Goal: Find specific page/section: Find specific page/section

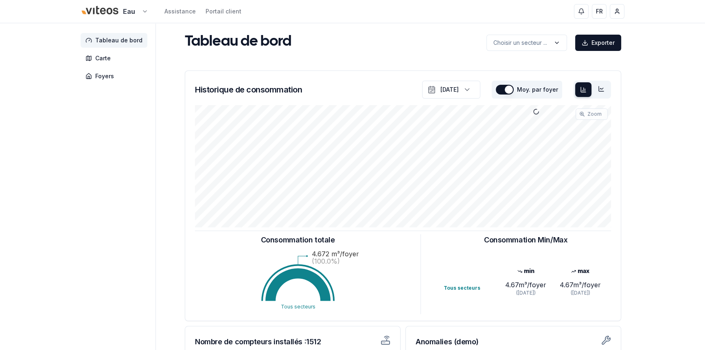
click at [136, 12] on html "Eau Assistance Portail client FR Federico Loriso Tableau de bord Carte Foyers T…" at bounding box center [352, 252] width 705 height 504
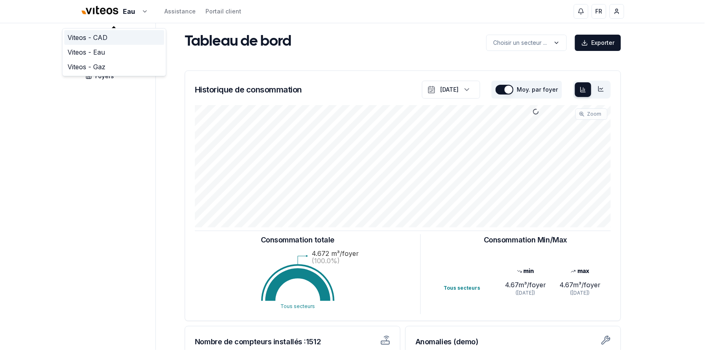
click at [103, 41] on link "Viteos - CAD" at bounding box center [114, 37] width 100 height 15
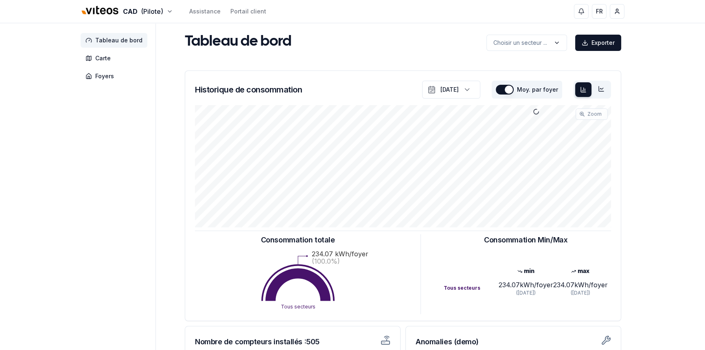
click at [105, 60] on span "Carte" at bounding box center [102, 58] width 15 height 8
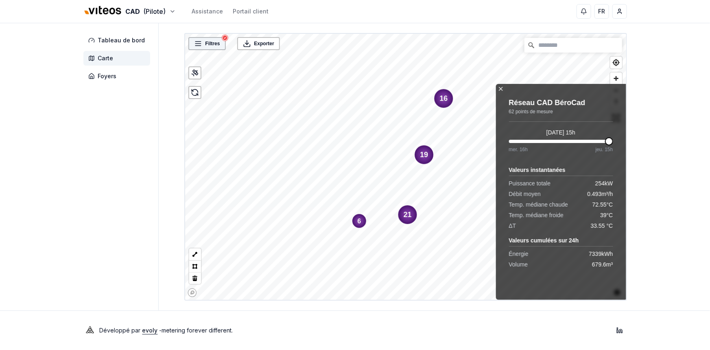
click at [217, 42] on span "Filtres" at bounding box center [213, 43] width 15 height 8
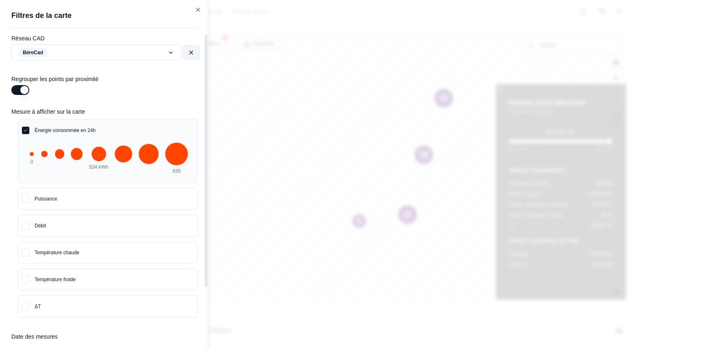
click at [190, 48] on button at bounding box center [191, 52] width 17 height 15
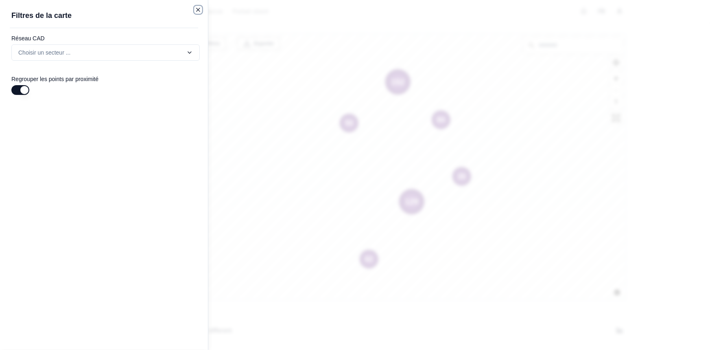
click at [199, 9] on icon "button" at bounding box center [198, 10] width 7 height 7
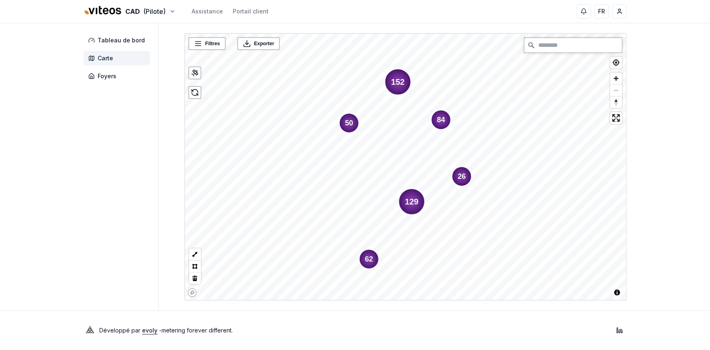
click at [544, 44] on input "Chercher" at bounding box center [574, 45] width 98 height 15
type input "**********"
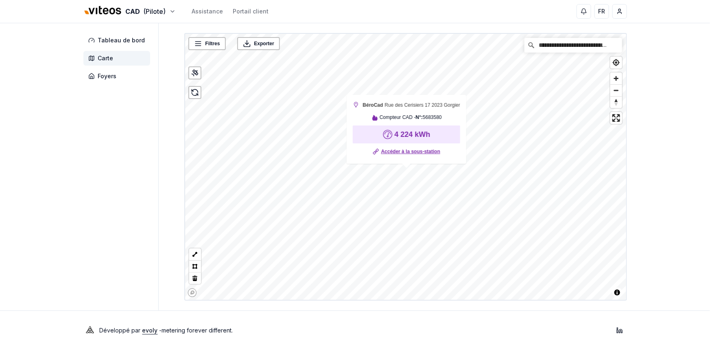
click at [412, 150] on link "Accéder à la sous-station" at bounding box center [410, 151] width 59 height 8
click at [129, 187] on aside "Tableau de bord Carte Foyers" at bounding box center [120, 166] width 75 height 287
click at [163, 175] on div "**********" at bounding box center [355, 166] width 570 height 287
click at [669, 170] on div "**********" at bounding box center [355, 175] width 710 height 350
click at [178, 101] on div "**********" at bounding box center [355, 166] width 570 height 287
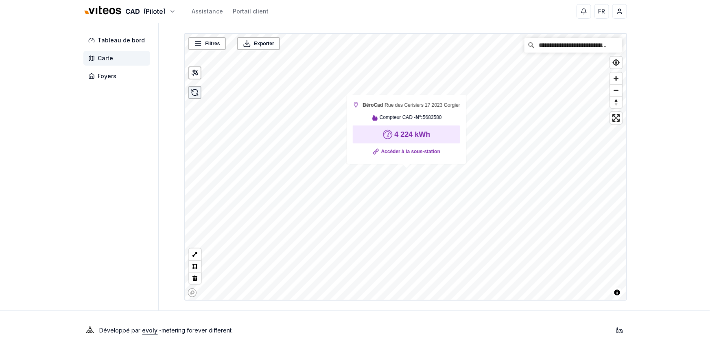
click at [195, 93] on icon at bounding box center [195, 92] width 8 height 8
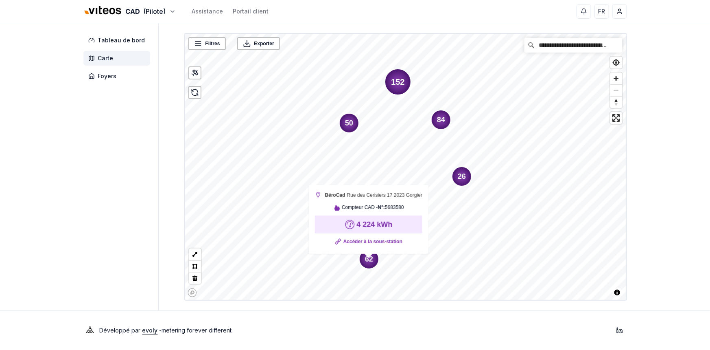
click at [653, 78] on div "**********" at bounding box center [355, 175] width 710 height 350
click at [103, 56] on span "Carte" at bounding box center [105, 58] width 15 height 8
click at [576, 48] on input "**********" at bounding box center [574, 45] width 98 height 15
click at [613, 45] on icon "Clear" at bounding box center [616, 45] width 7 height 7
click at [587, 45] on input "Chercher" at bounding box center [574, 45] width 98 height 15
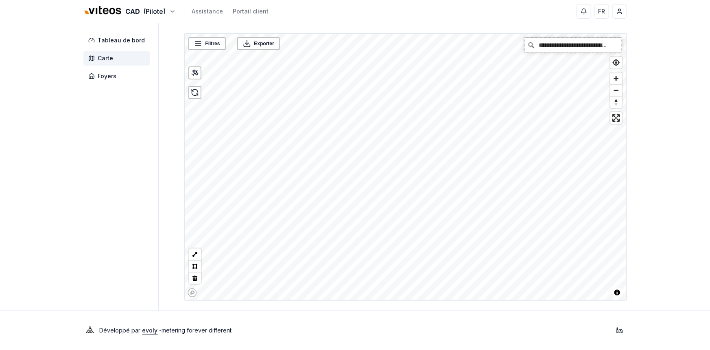
type input "**********"
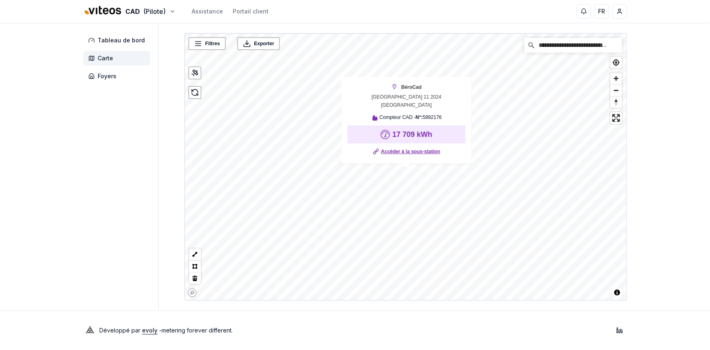
click at [404, 151] on link "Accéder à la sous-station" at bounding box center [410, 151] width 59 height 8
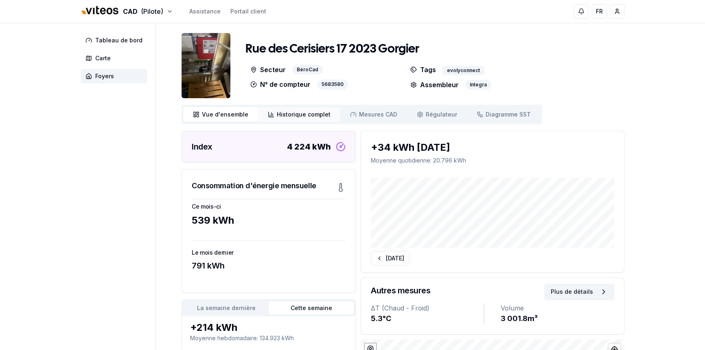
click at [293, 115] on span "Historique complet" at bounding box center [304, 114] width 54 height 8
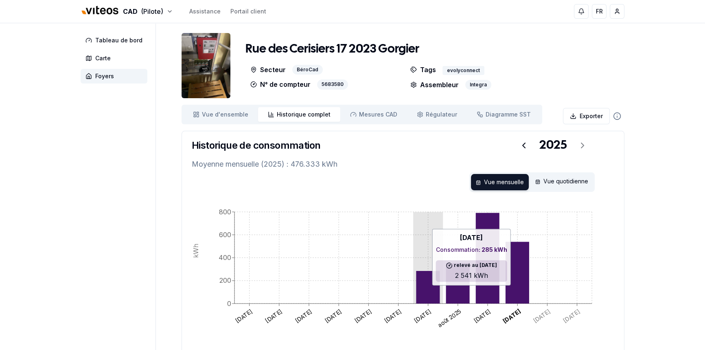
click at [428, 289] on icon at bounding box center [428, 287] width 24 height 33
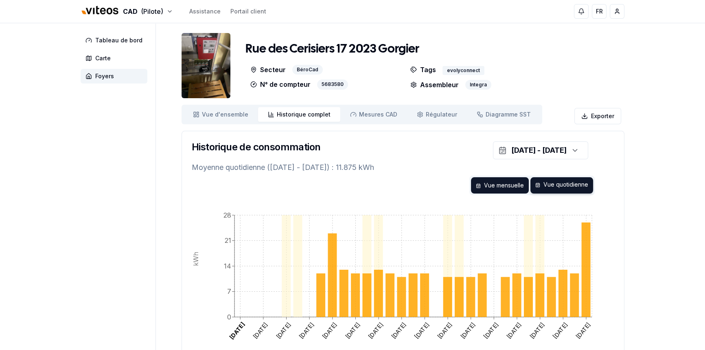
click at [505, 182] on div "Vue mensuelle" at bounding box center [500, 185] width 58 height 16
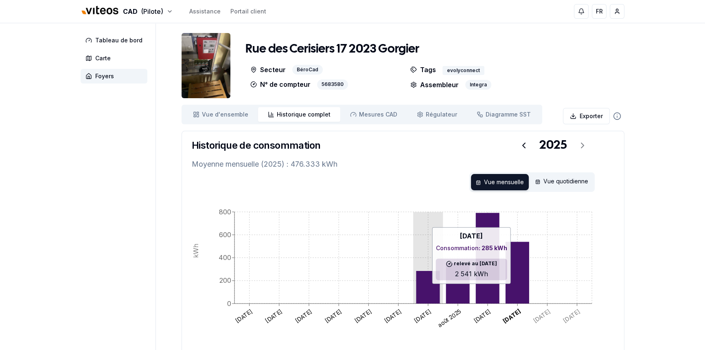
click at [424, 287] on icon at bounding box center [428, 287] width 24 height 33
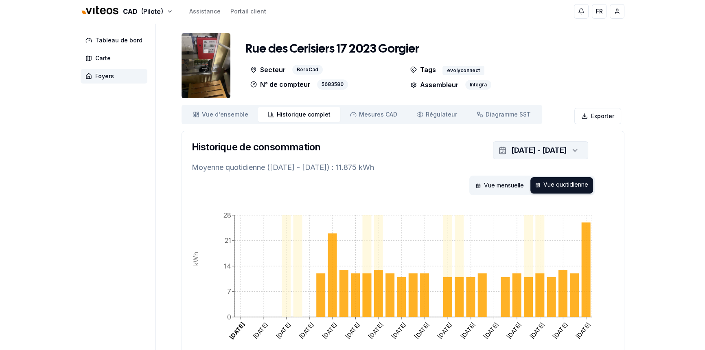
click at [576, 150] on icon "button" at bounding box center [575, 150] width 4 height 2
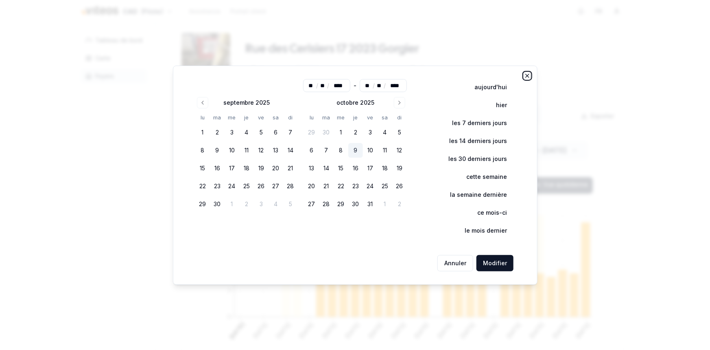
click at [527, 75] on icon "button" at bounding box center [527, 75] width 3 height 3
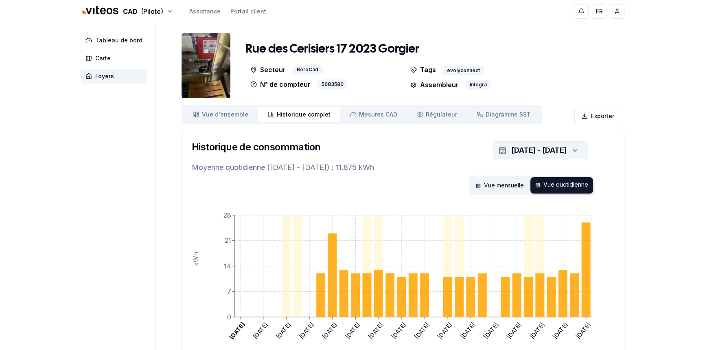
click at [574, 150] on icon "button" at bounding box center [575, 150] width 8 height 12
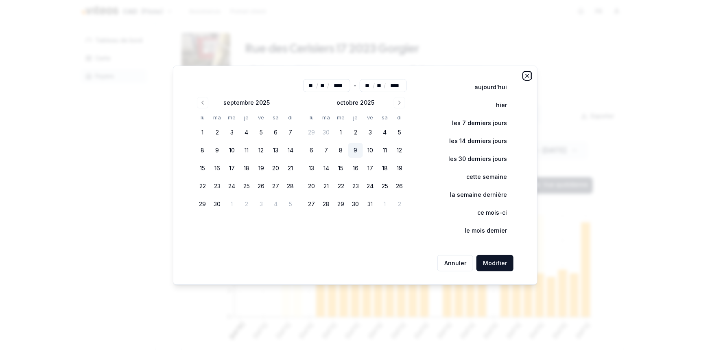
click at [526, 72] on icon "button" at bounding box center [527, 75] width 7 height 7
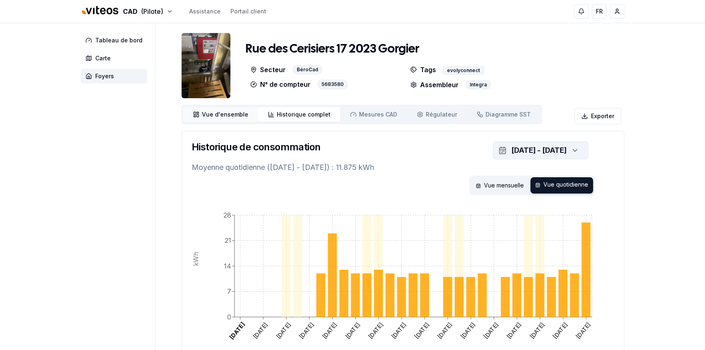
click at [220, 121] on link "Vue d'ensemble ensemble" at bounding box center [220, 114] width 75 height 15
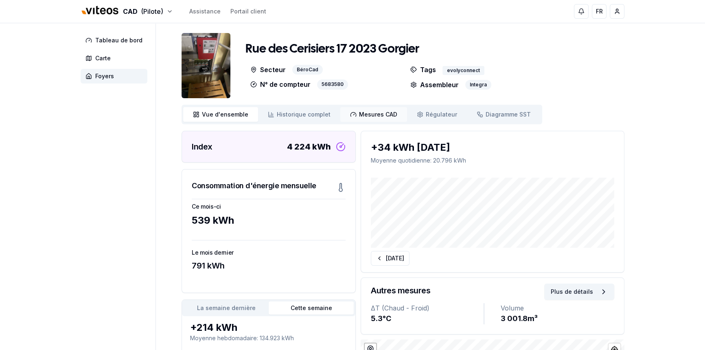
click at [384, 114] on span "Mesures CAD" at bounding box center [378, 114] width 38 height 8
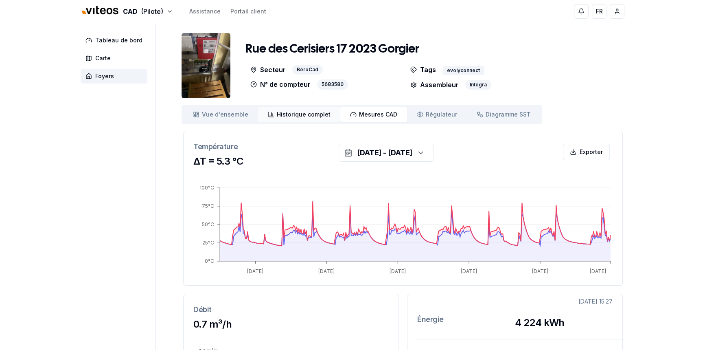
click at [281, 112] on span "Historique complet" at bounding box center [304, 114] width 54 height 8
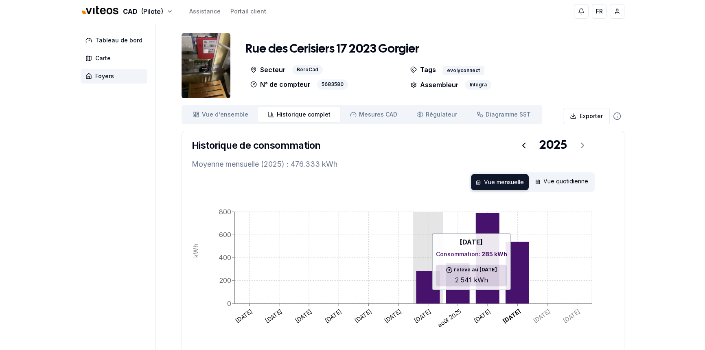
click at [429, 294] on icon at bounding box center [428, 287] width 24 height 33
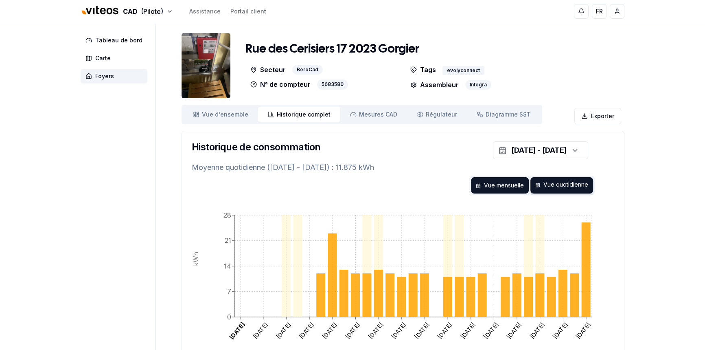
click at [513, 180] on div "Vue mensuelle" at bounding box center [500, 185] width 58 height 16
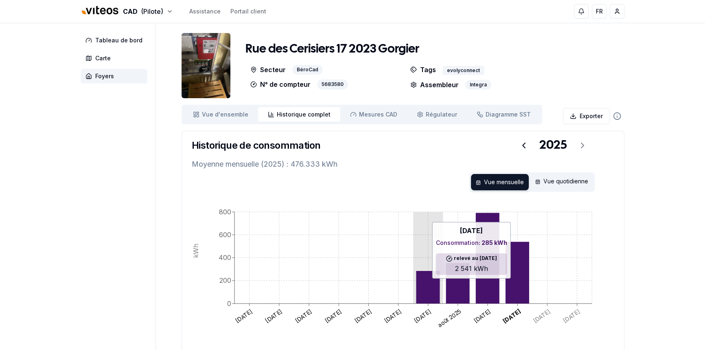
click at [435, 282] on icon at bounding box center [428, 287] width 24 height 33
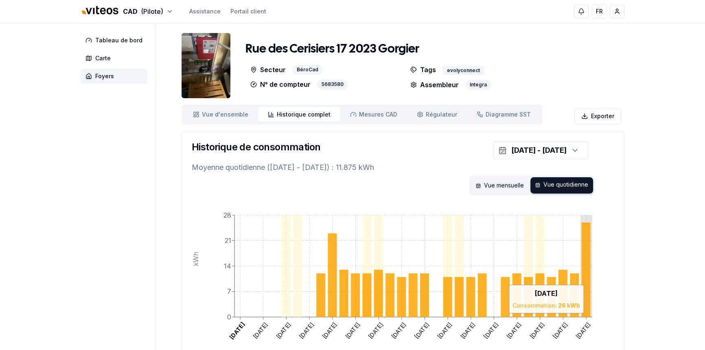
click at [588, 281] on icon at bounding box center [586, 269] width 9 height 94
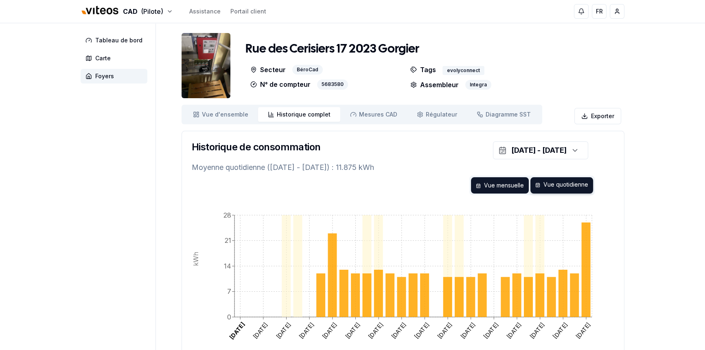
click at [506, 186] on div "Vue mensuelle" at bounding box center [500, 185] width 58 height 16
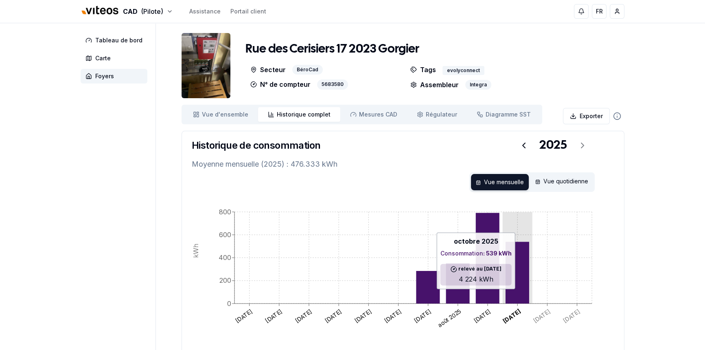
click at [516, 293] on icon at bounding box center [518, 272] width 24 height 62
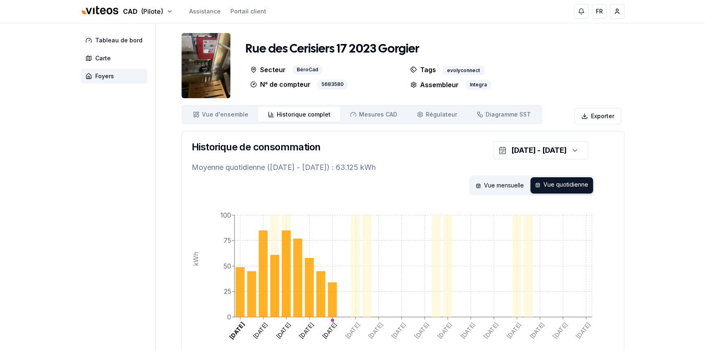
click at [299, 118] on span "Historique complet" at bounding box center [304, 114] width 54 height 8
click at [217, 118] on span "Vue d'ensemble" at bounding box center [225, 114] width 46 height 8
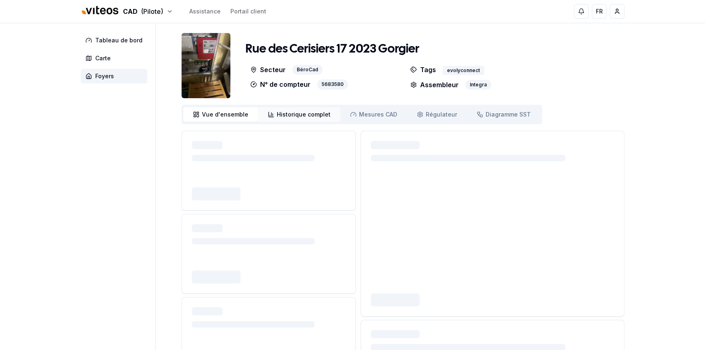
click at [290, 115] on span "Historique complet" at bounding box center [304, 114] width 54 height 8
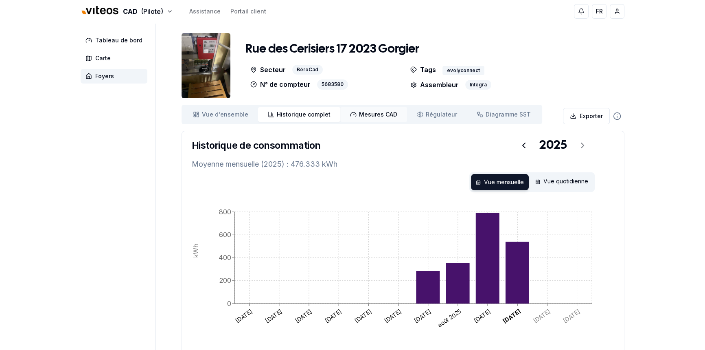
click at [352, 115] on icon at bounding box center [353, 114] width 7 height 7
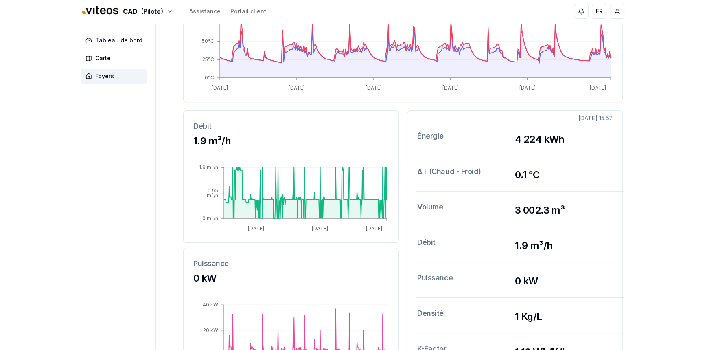
scroll to position [185, 0]
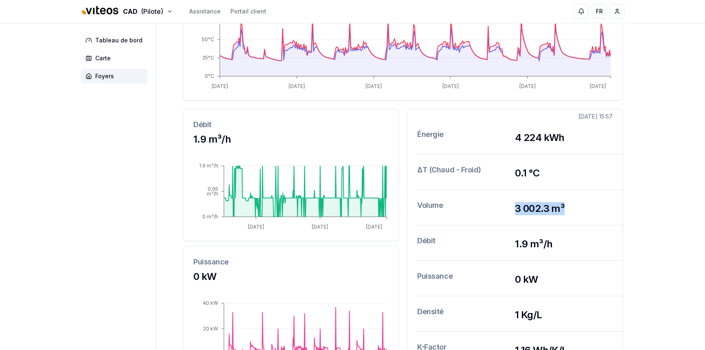
drag, startPoint x: 517, startPoint y: 208, endPoint x: 570, endPoint y: 208, distance: 52.9
click at [570, 208] on h3 "3 002.3 m³" at bounding box center [564, 208] width 98 height 13
drag, startPoint x: 515, startPoint y: 134, endPoint x: 611, endPoint y: 143, distance: 95.7
click at [611, 143] on h3 "4 224 kWh" at bounding box center [564, 137] width 98 height 13
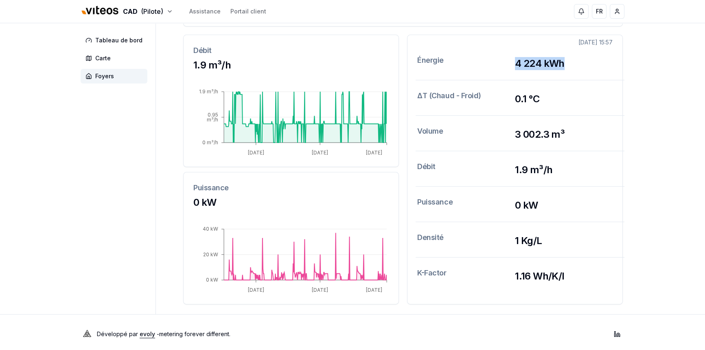
scroll to position [262, 0]
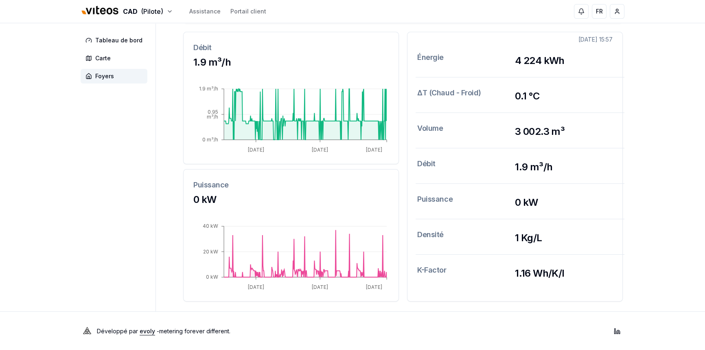
click at [581, 138] on div "Volume 3 002.3 m³" at bounding box center [515, 130] width 215 height 35
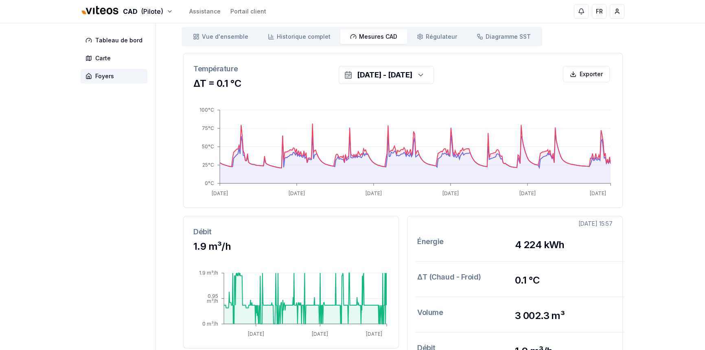
scroll to position [77, 0]
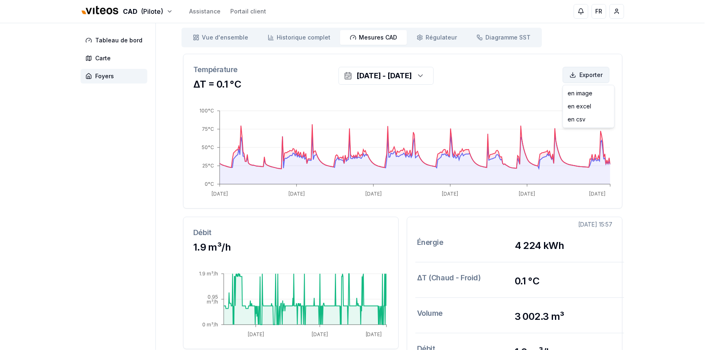
click at [589, 73] on html "CAD (Pilote) Assistance Portail client FR [PERSON_NAME] Tableau de bord Carte F…" at bounding box center [355, 229] width 710 height 612
click at [584, 106] on div "en excel" at bounding box center [589, 106] width 48 height 13
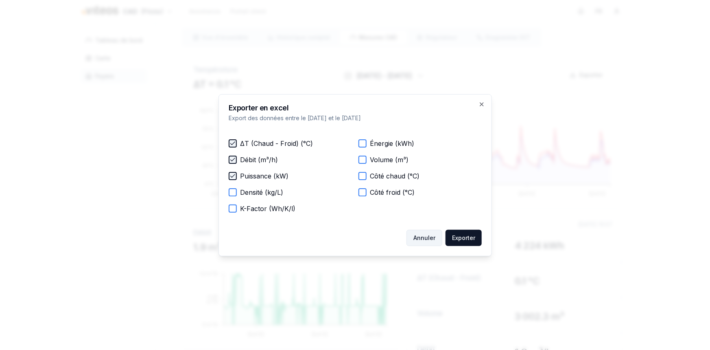
click at [421, 241] on button "Annuler" at bounding box center [425, 238] width 36 height 16
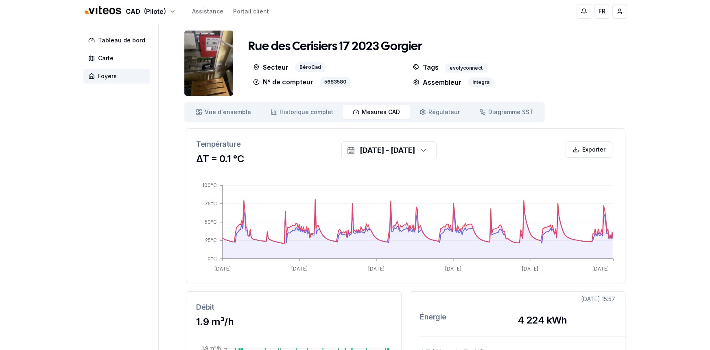
scroll to position [0, 0]
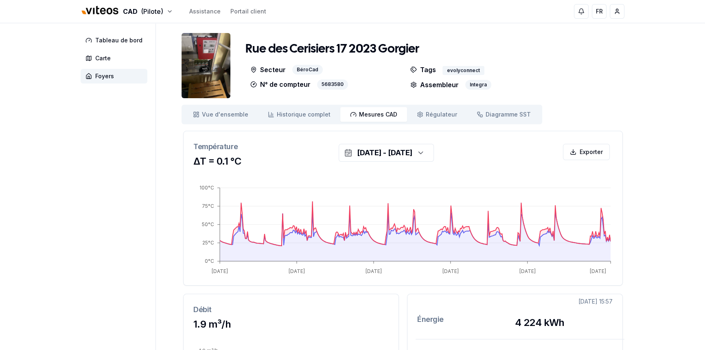
click at [201, 48] on img at bounding box center [206, 65] width 49 height 65
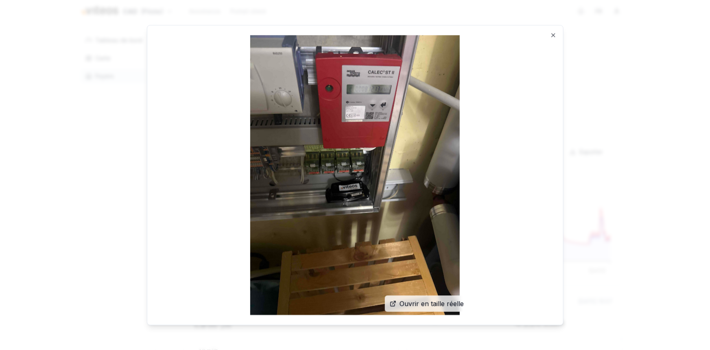
click at [373, 93] on img at bounding box center [355, 175] width 397 height 280
click at [438, 301] on span "Ouvrir en taille réelle" at bounding box center [432, 303] width 64 height 10
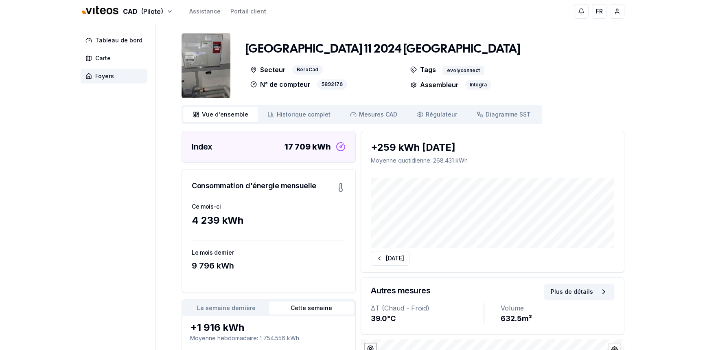
click at [208, 59] on img at bounding box center [206, 65] width 49 height 65
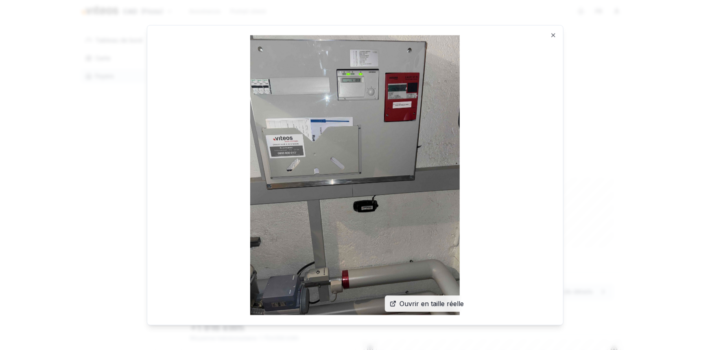
click at [430, 305] on span "Ouvrir en taille réelle" at bounding box center [432, 303] width 64 height 10
click at [556, 35] on icon "button" at bounding box center [553, 35] width 7 height 7
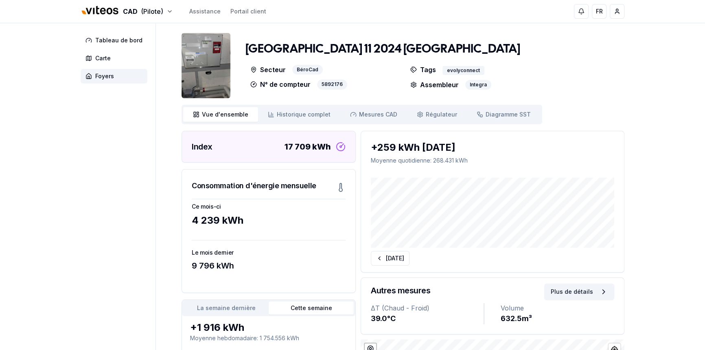
click at [291, 147] on div "17 709 kWh" at bounding box center [308, 146] width 46 height 11
click at [105, 77] on span "Foyers" at bounding box center [104, 76] width 19 height 8
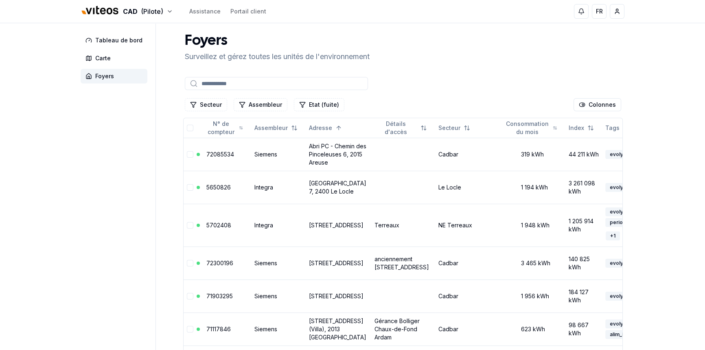
click at [260, 83] on input at bounding box center [276, 83] width 183 height 13
paste input "*********"
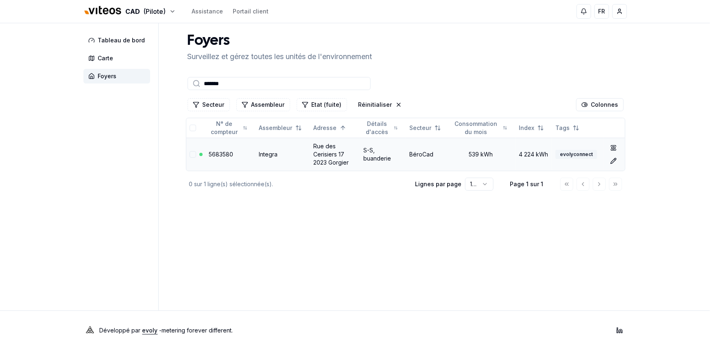
type input "*******"
click at [327, 157] on link "Rue des Cerisiers 17 2023 Gorgier" at bounding box center [330, 153] width 35 height 23
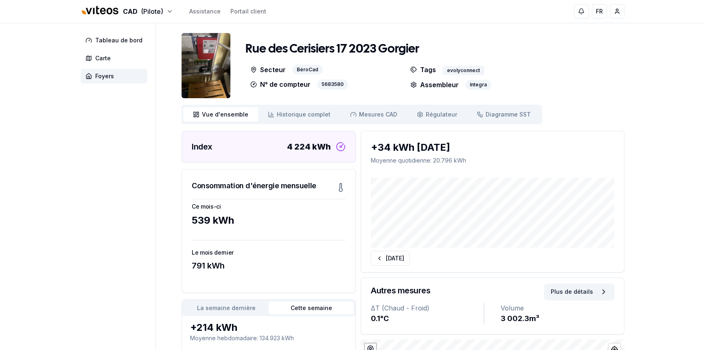
click at [572, 102] on div "Rue des Cerisiers 17 2023 Gorgier Secteur BéroCad N° de compteur 5683580 Tags e…" at bounding box center [403, 243] width 443 height 420
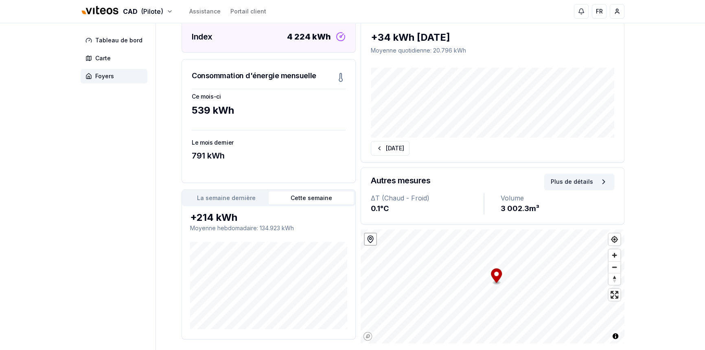
scroll to position [148, 0]
